Goal: Information Seeking & Learning: Find specific fact

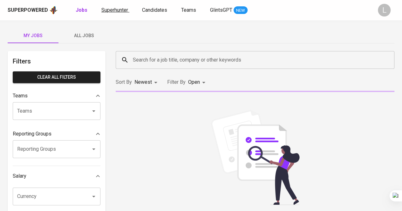
click at [117, 9] on span "Superhunter" at bounding box center [114, 10] width 27 height 6
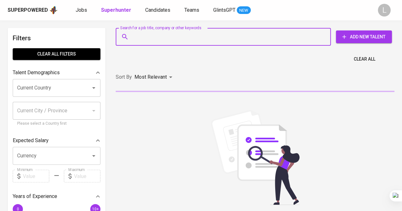
click at [156, 38] on input "Search for a job title, company or other keywords" at bounding box center [224, 37] width 187 height 12
paste input "[EMAIL_ADDRESS][DOMAIN_NAME]"
type input "[EMAIL_ADDRESS][DOMAIN_NAME]"
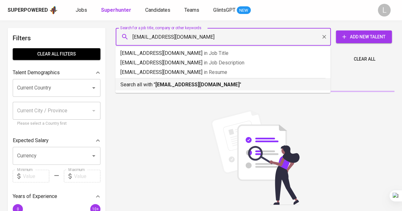
click at [170, 81] on p "Search all with " [EMAIL_ADDRESS][DOMAIN_NAME] "" at bounding box center [222, 85] width 205 height 8
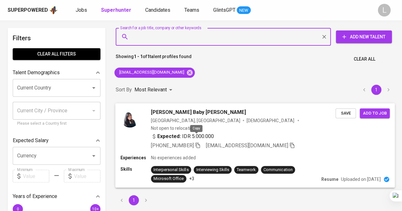
click at [199, 142] on icon "button" at bounding box center [198, 145] width 6 height 6
click at [206, 38] on input "Search for a job title, company or other keywords" at bounding box center [224, 37] width 187 height 12
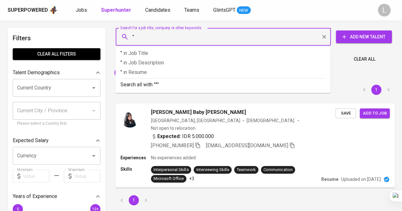
paste input "[PERSON_NAME] [PERSON_NAME]"
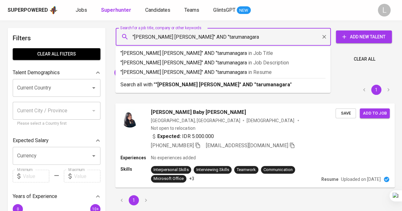
type input ""[PERSON_NAME] [PERSON_NAME]" AND "tarumanagara""
click at [207, 91] on ul ""[PERSON_NAME] [PERSON_NAME]" AND "tarumanagara" in Job Title "[PERSON_NAME] [P…" at bounding box center [222, 70] width 215 height 46
click at [210, 82] on b ""[PERSON_NAME] [PERSON_NAME]" AND "tarumanagara"" at bounding box center [223, 85] width 137 height 6
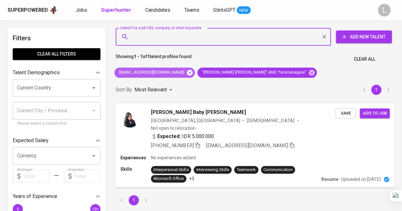
click at [186, 70] on icon at bounding box center [189, 72] width 7 height 7
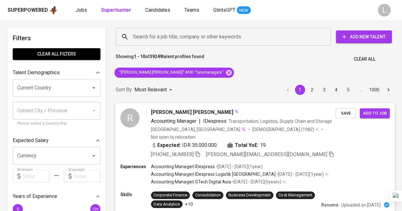
click at [165, 110] on span "[PERSON_NAME] [PERSON_NAME]" at bounding box center [192, 112] width 82 height 8
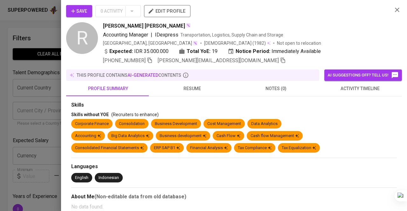
drag, startPoint x: 165, startPoint y: 110, endPoint x: 186, endPoint y: 90, distance: 28.8
click at [186, 90] on span "resume" at bounding box center [192, 89] width 76 height 8
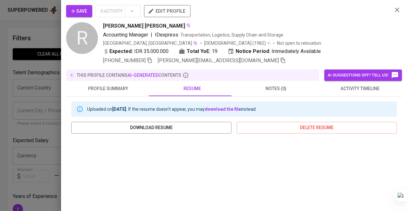
click at [151, 57] on icon "button" at bounding box center [150, 60] width 6 height 6
